Goal: Task Accomplishment & Management: Complete application form

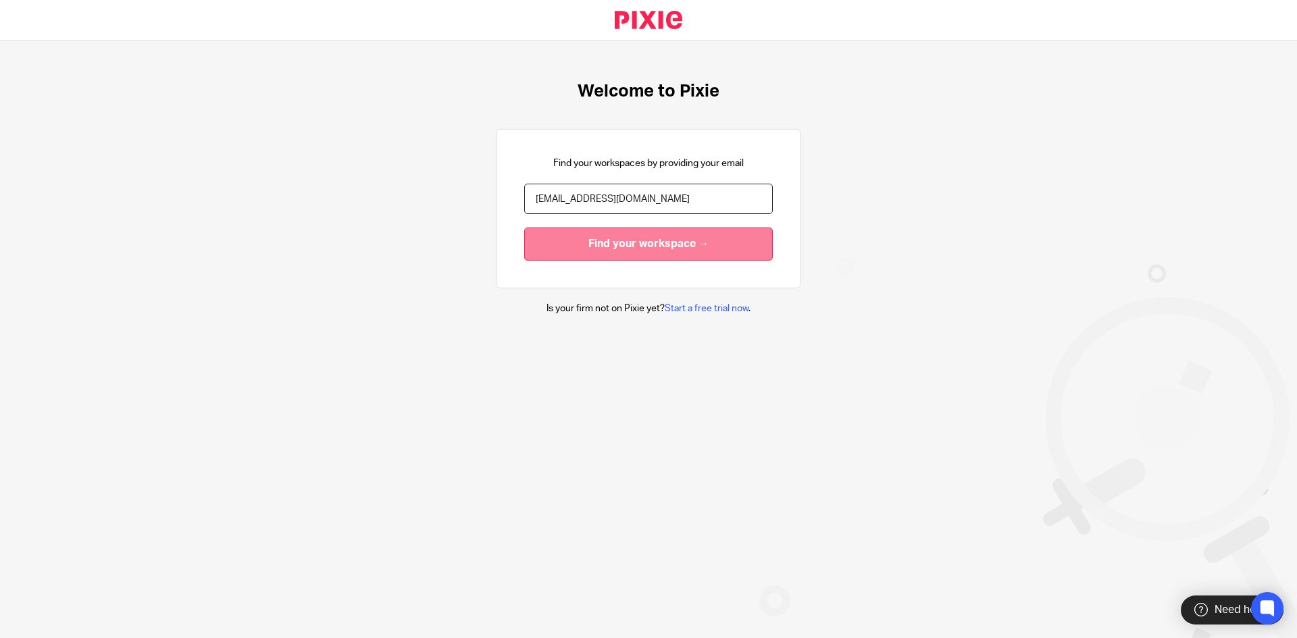
type input "[EMAIL_ADDRESS][DOMAIN_NAME]"
click at [594, 241] on input "Find your workspace →" at bounding box center [648, 244] width 249 height 33
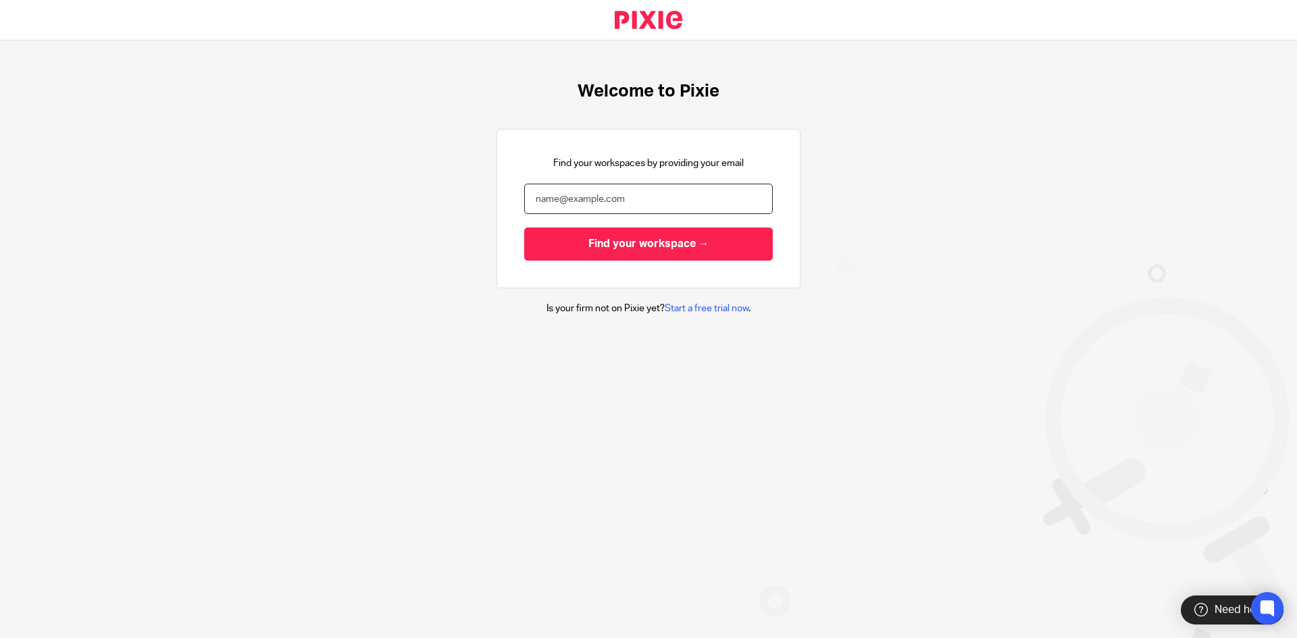
click at [532, 207] on input "email" at bounding box center [648, 199] width 249 height 30
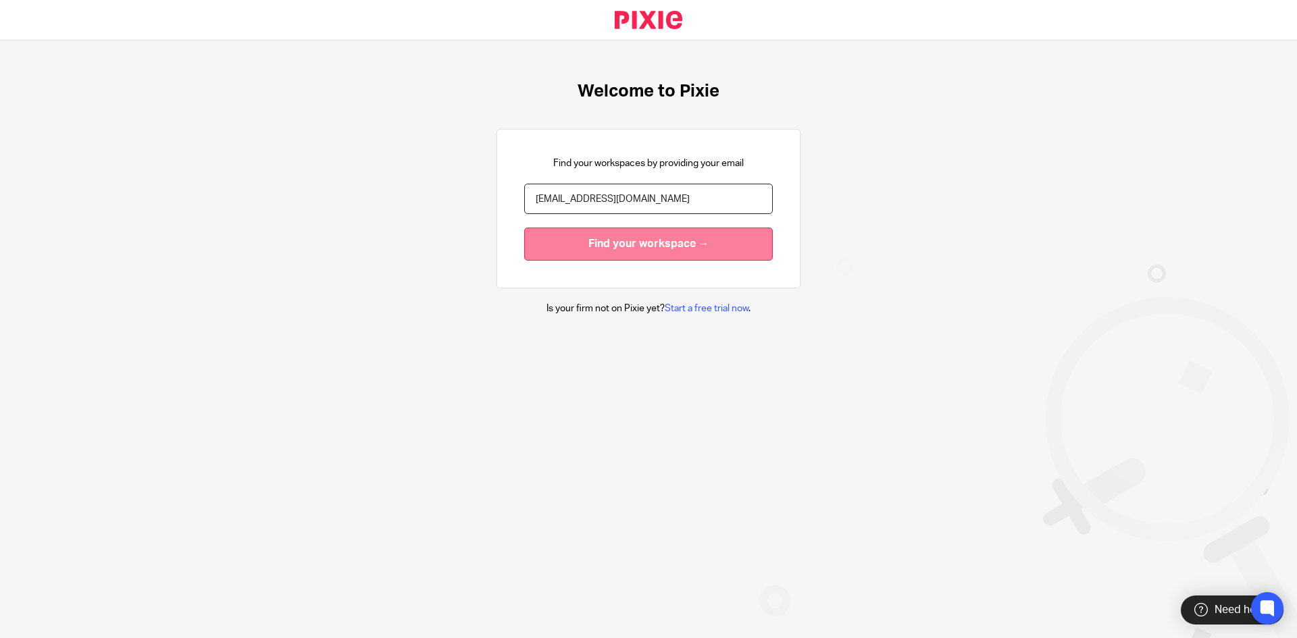
type input "[EMAIL_ADDRESS][DOMAIN_NAME]"
click at [588, 236] on input "Find your workspace →" at bounding box center [648, 244] width 249 height 33
